Goal: Information Seeking & Learning: Learn about a topic

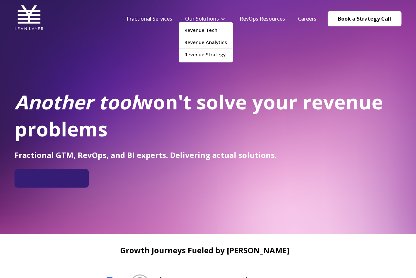
click at [206, 21] on link "Our Solutions" at bounding box center [202, 18] width 34 height 7
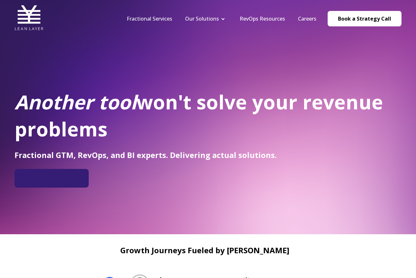
click at [148, 18] on link "Fractional Services" at bounding box center [149, 18] width 45 height 7
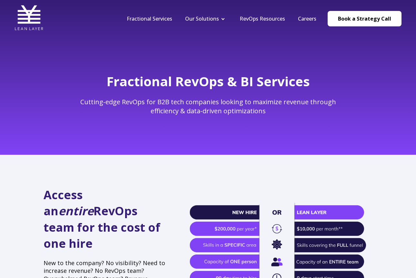
click at [272, 20] on link "RevOps Resources" at bounding box center [261, 18] width 45 height 7
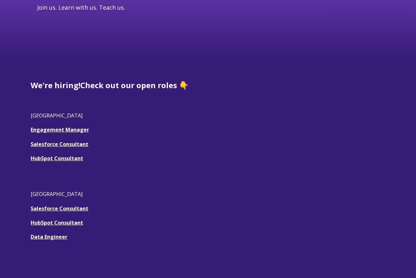
scroll to position [131, 0]
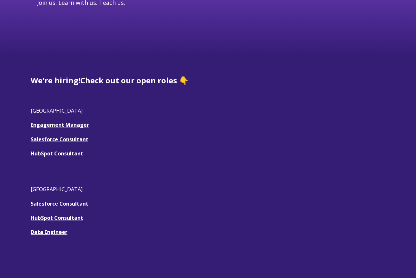
click at [72, 127] on link "Engagement Manager" at bounding box center [60, 125] width 58 height 7
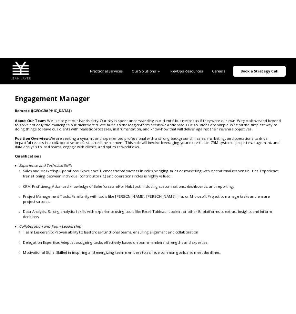
scroll to position [165, 0]
